Goal: Task Accomplishment & Management: Use online tool/utility

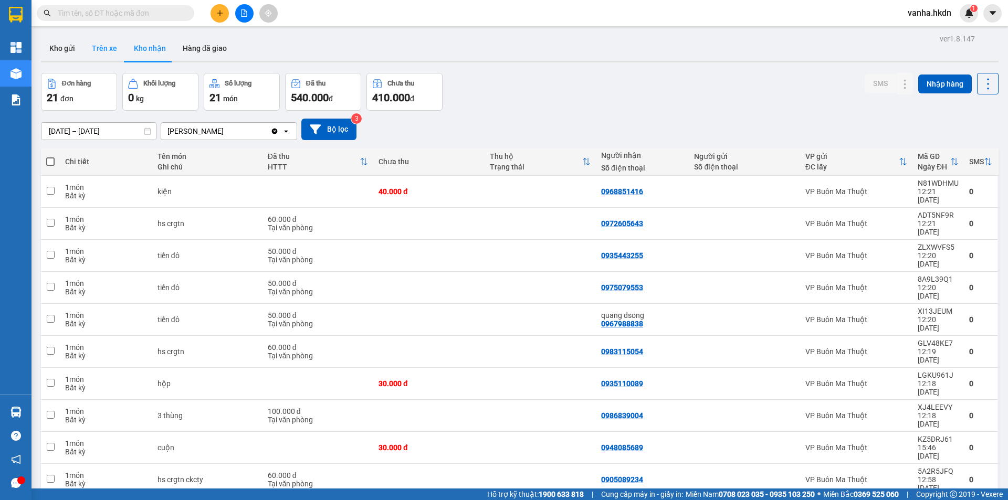
click at [97, 48] on button "Trên xe" at bounding box center [104, 48] width 42 height 25
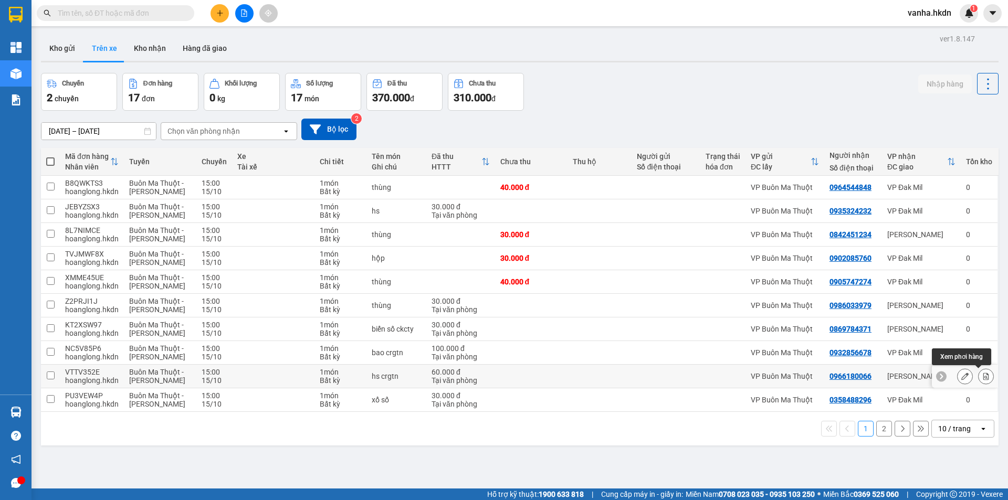
click at [982, 375] on button at bounding box center [986, 377] width 15 height 18
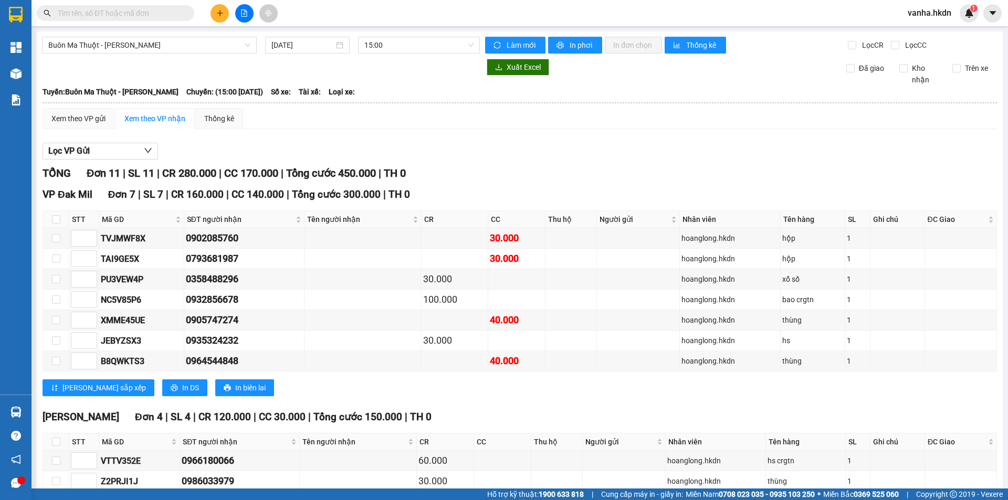
scroll to position [98, 0]
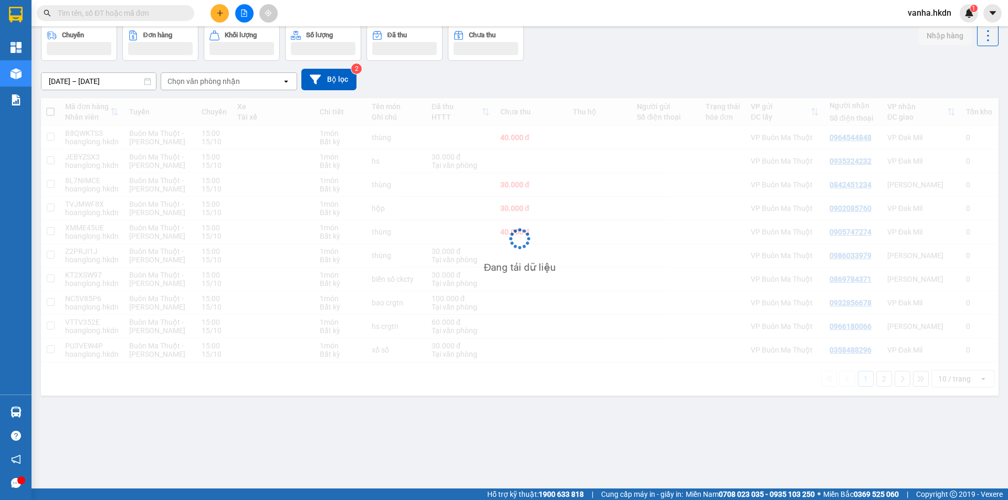
scroll to position [48, 0]
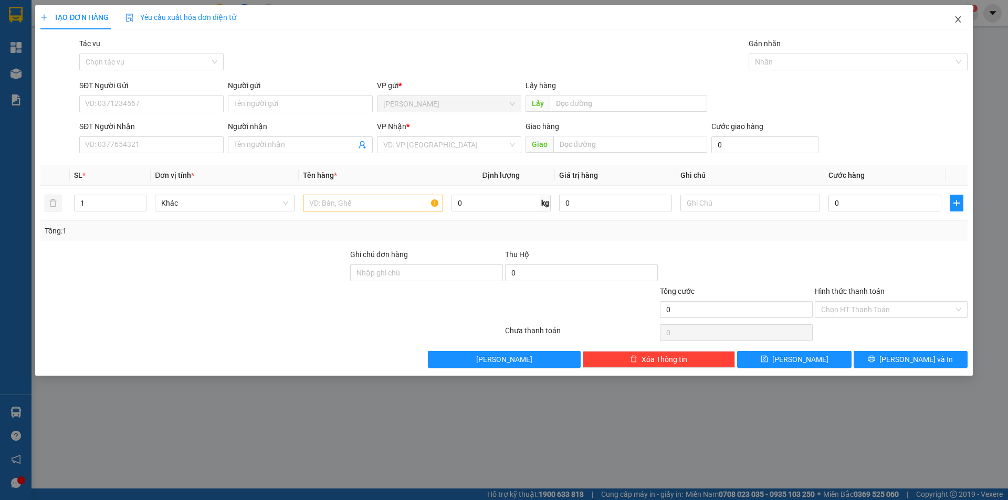
click at [962, 20] on span "Close" at bounding box center [957, 19] width 29 height 29
